Goal: Task Accomplishment & Management: Complete application form

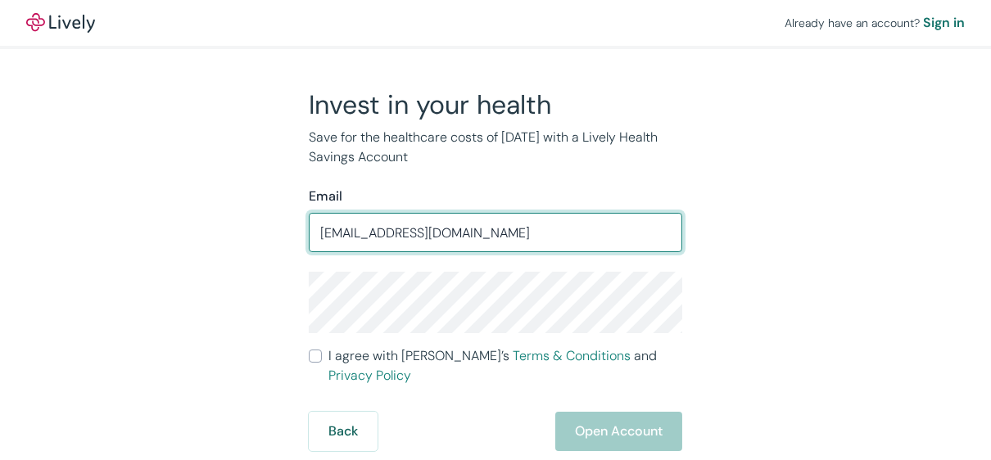
type input "[EMAIL_ADDRESS][DOMAIN_NAME]"
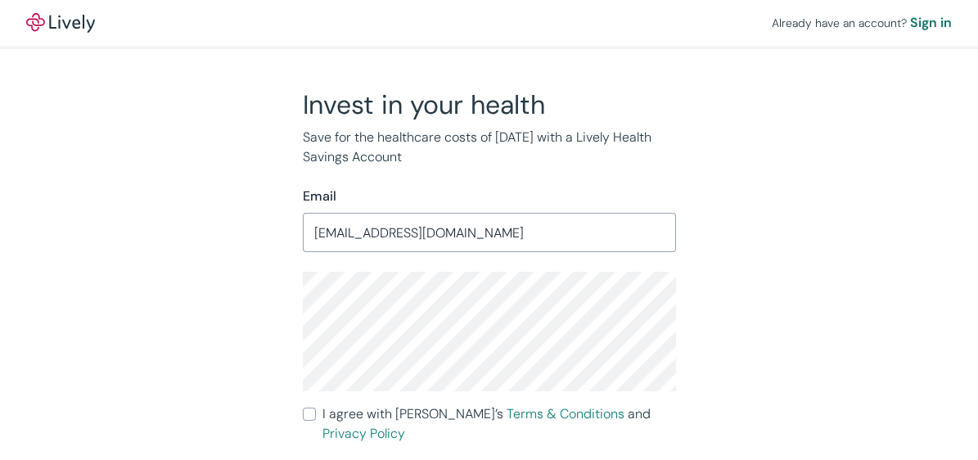
click at [311, 412] on input "I agree with Lively’s Terms & Conditions and Privacy Policy" at bounding box center [309, 414] width 13 height 13
checkbox input "true"
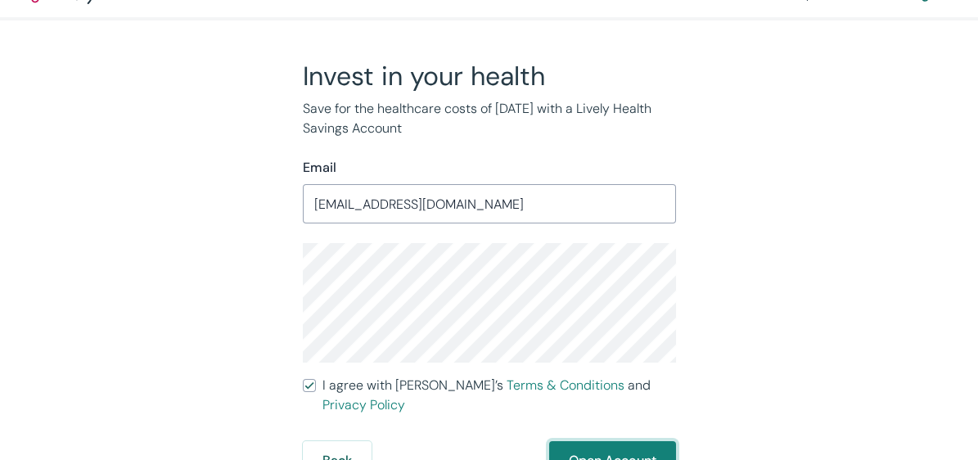
click at [592, 441] on button "Open Account" at bounding box center [612, 460] width 127 height 39
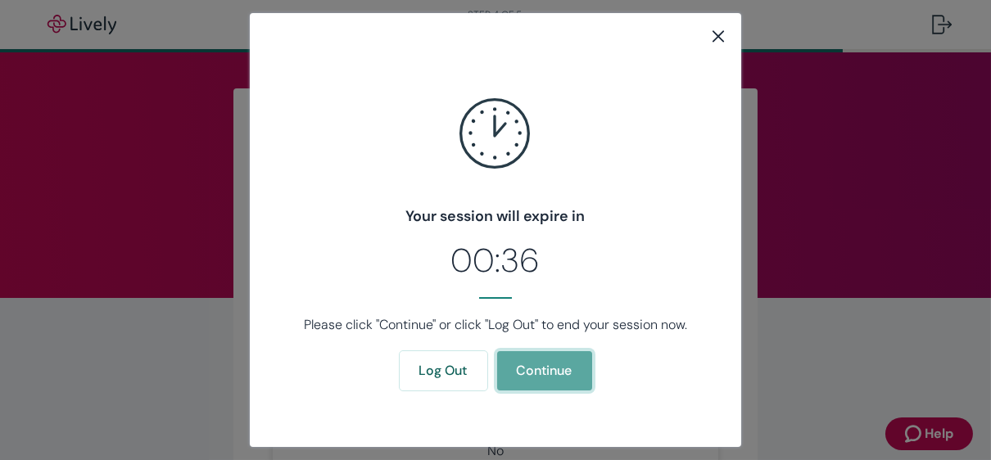
click at [552, 366] on button "Continue" at bounding box center [544, 370] width 95 height 39
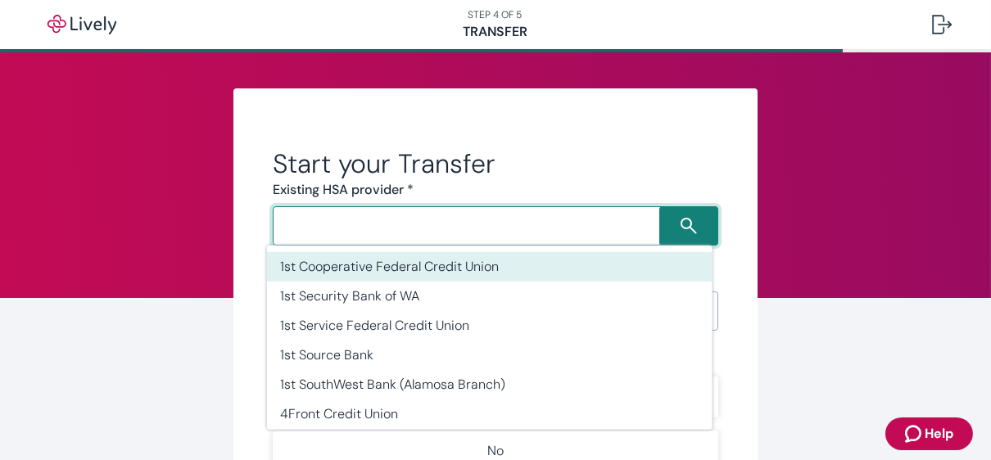
click at [546, 219] on input "Search input" at bounding box center [469, 226] width 382 height 23
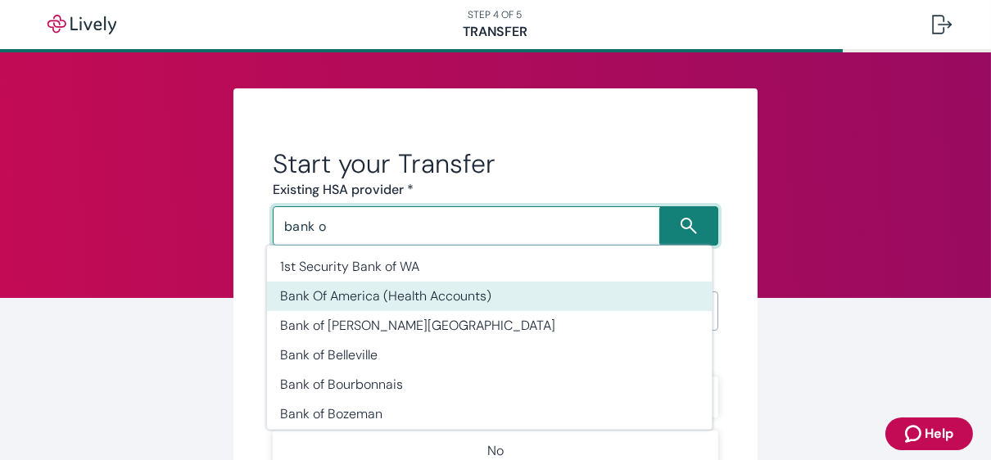
click at [479, 293] on li "Bank Of America (Health Accounts)" at bounding box center [489, 296] width 445 height 29
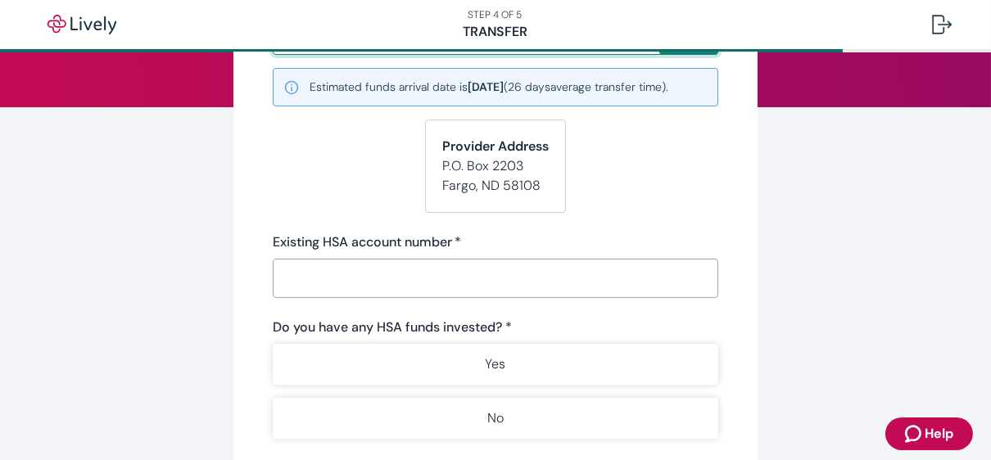
scroll to position [191, 0]
type input "Bank Of America (Health Accounts)"
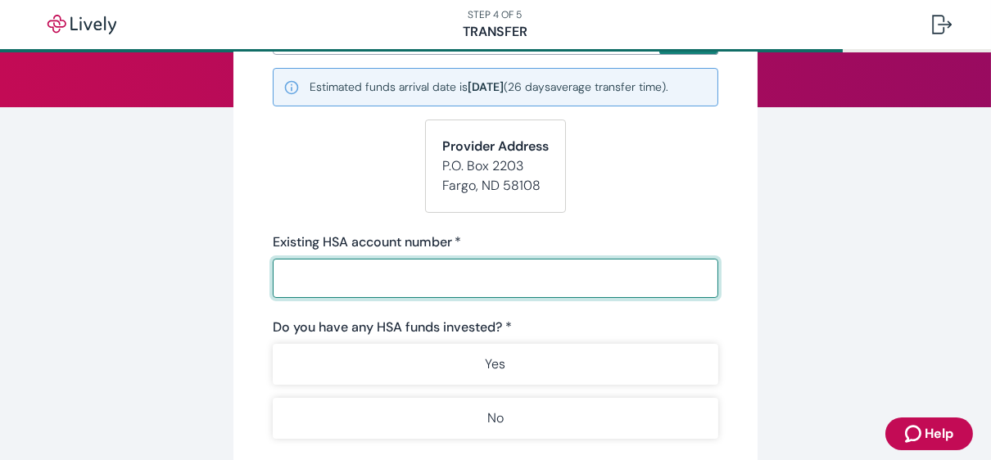
click at [466, 273] on input "Existing HSA account number   *" at bounding box center [495, 278] width 445 height 33
paste input "0002365110"
type input "0002365110"
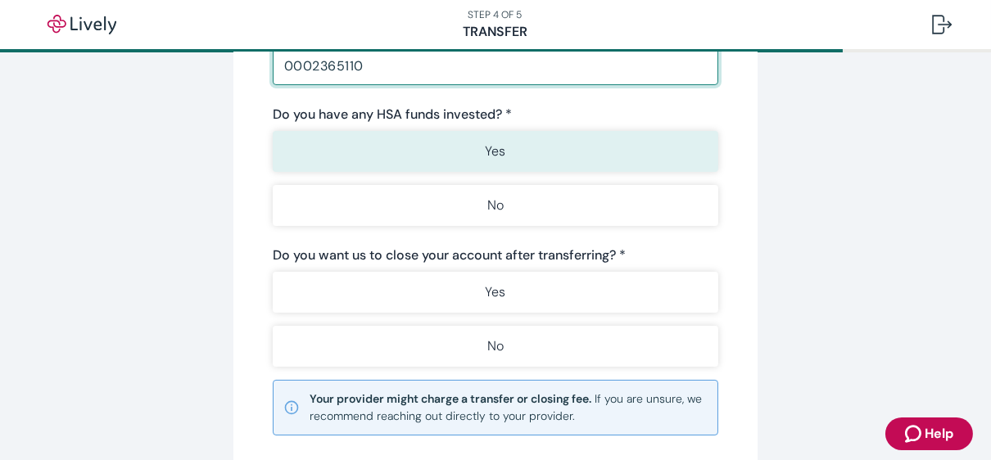
scroll to position [412, 0]
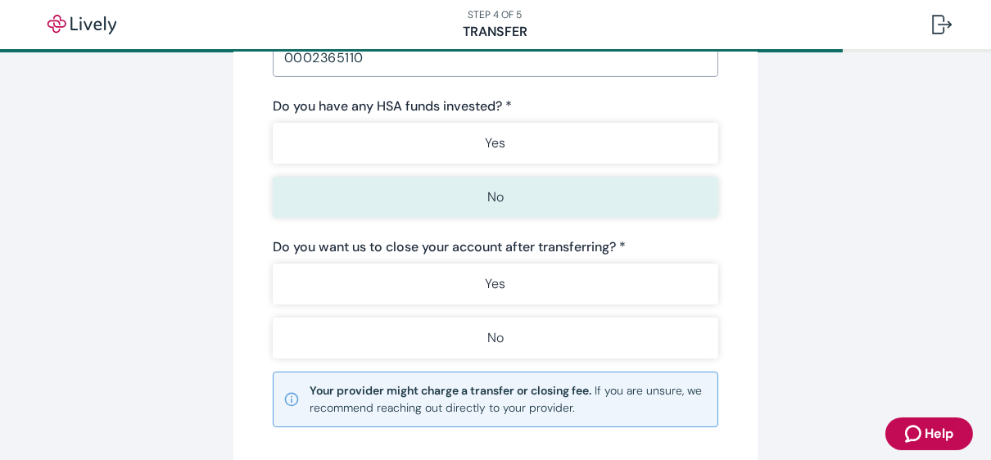
click at [523, 204] on button "No" at bounding box center [495, 197] width 445 height 41
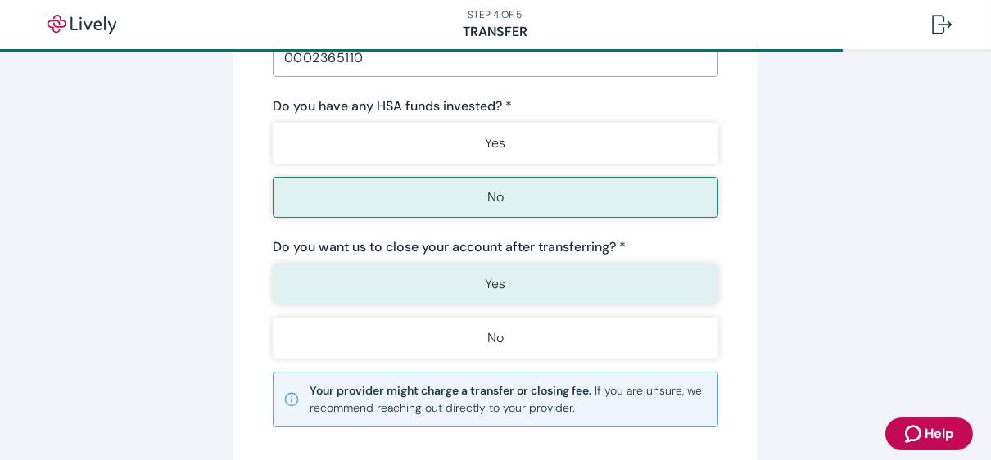
click at [510, 277] on button "Yes" at bounding box center [495, 284] width 445 height 41
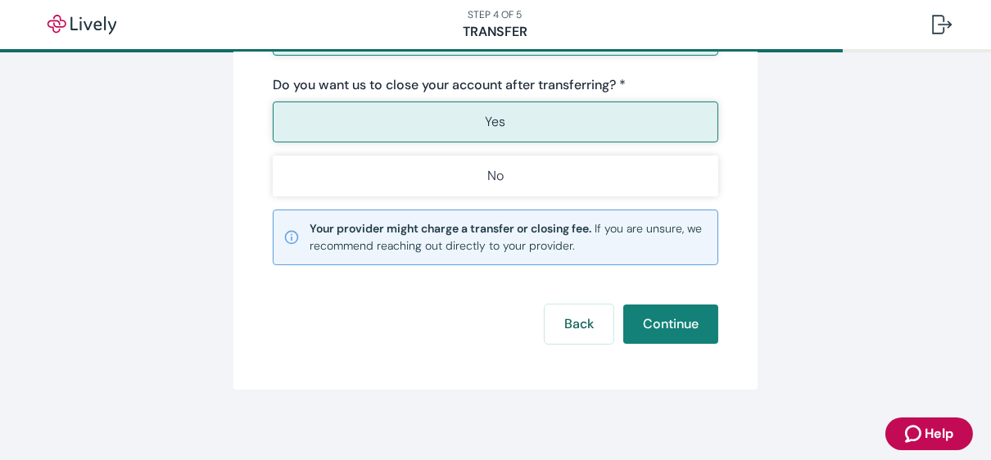
scroll to position [575, 0]
click at [670, 325] on button "Continue" at bounding box center [670, 323] width 95 height 39
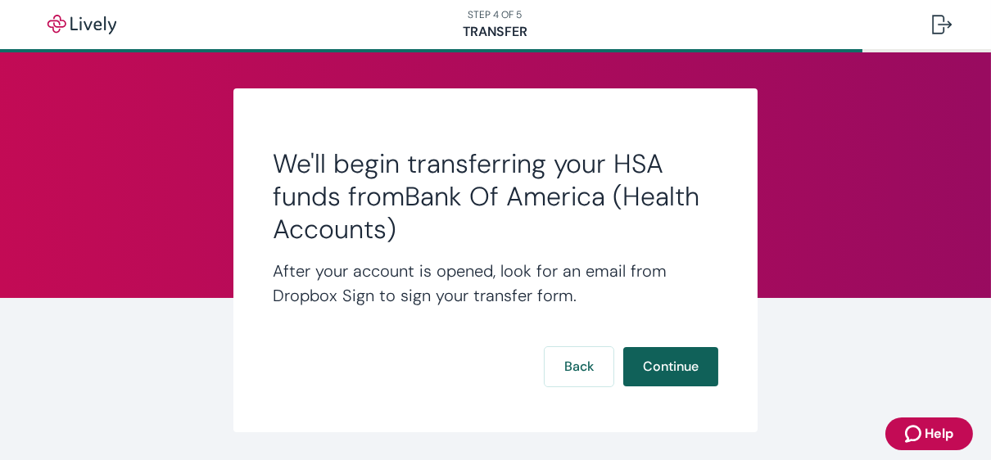
click at [664, 355] on button "Continue" at bounding box center [670, 366] width 95 height 39
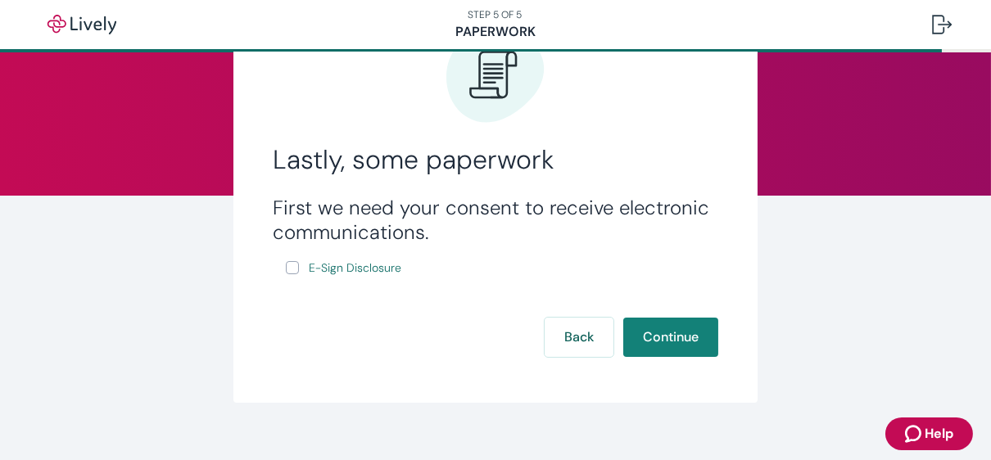
scroll to position [106, 0]
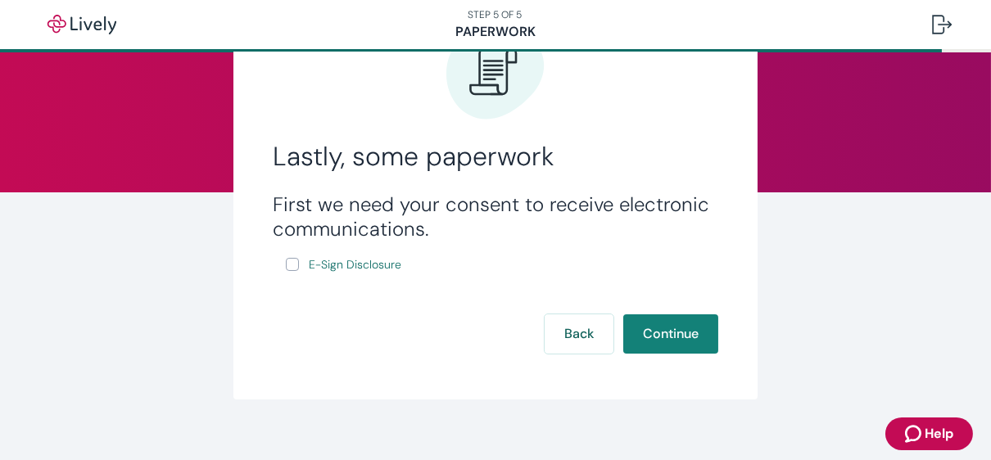
click at [286, 264] on input "E-Sign Disclosure" at bounding box center [292, 264] width 13 height 13
checkbox input "true"
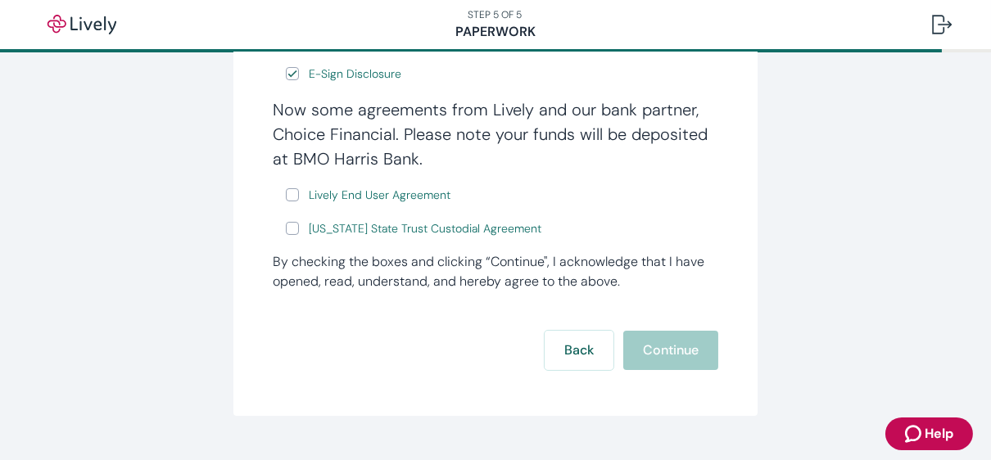
scroll to position [302, 0]
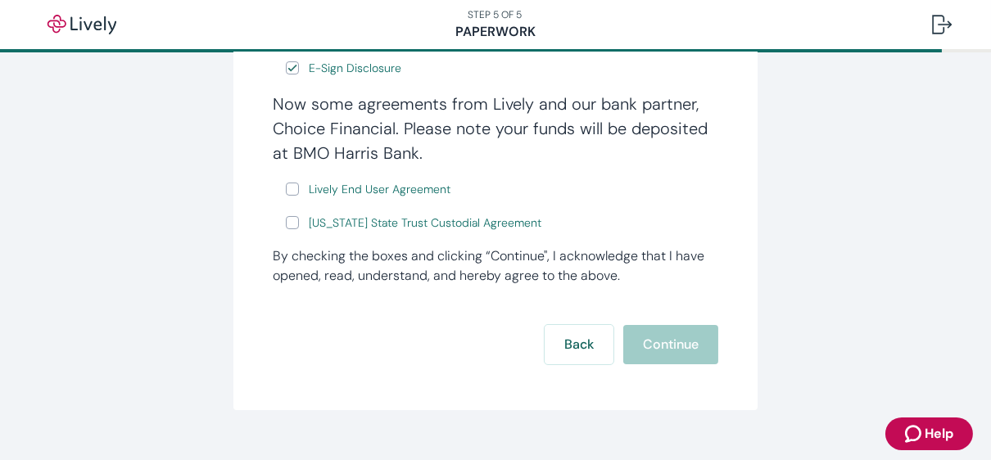
click at [286, 185] on input "Lively End User Agreement" at bounding box center [292, 189] width 13 height 13
checkbox input "true"
click at [286, 228] on input "[US_STATE] State Trust Custodial Agreement" at bounding box center [292, 222] width 13 height 13
checkbox input "true"
click at [671, 342] on button "Continue" at bounding box center [670, 344] width 95 height 39
